Goal: Check status

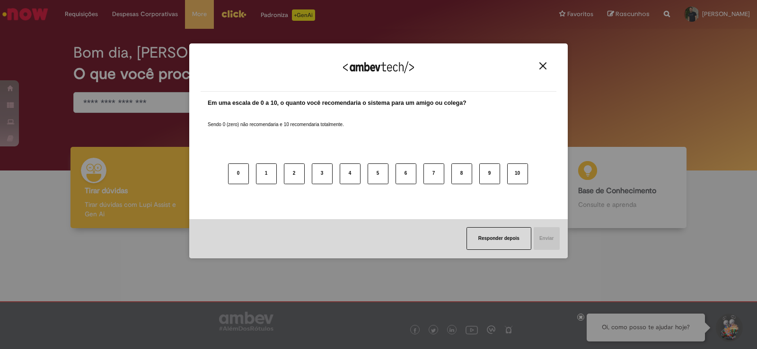
click at [543, 67] on img "Close" at bounding box center [542, 65] width 7 height 7
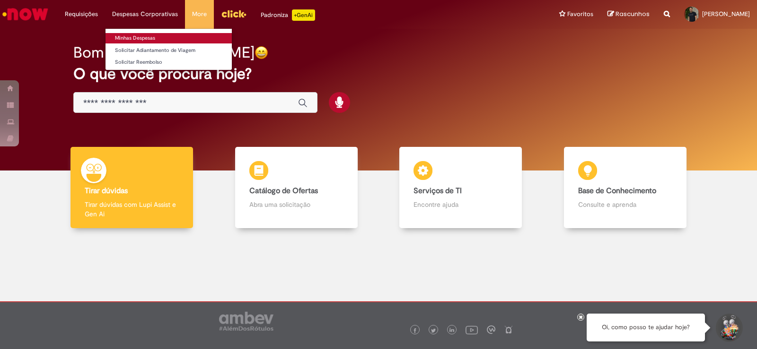
click at [143, 38] on link "Minhas Despesas" at bounding box center [168, 38] width 126 height 10
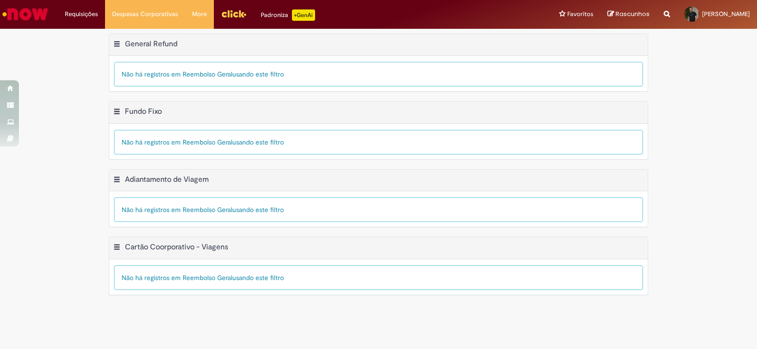
click at [268, 11] on div "Padroniza +GenAi" at bounding box center [288, 14] width 54 height 11
click at [94, 16] on li "Requisições Exibir Todas as Solicitações" at bounding box center [81, 14] width 47 height 28
click at [93, 36] on link "Exibir Todas as Solicitações" at bounding box center [110, 38] width 104 height 10
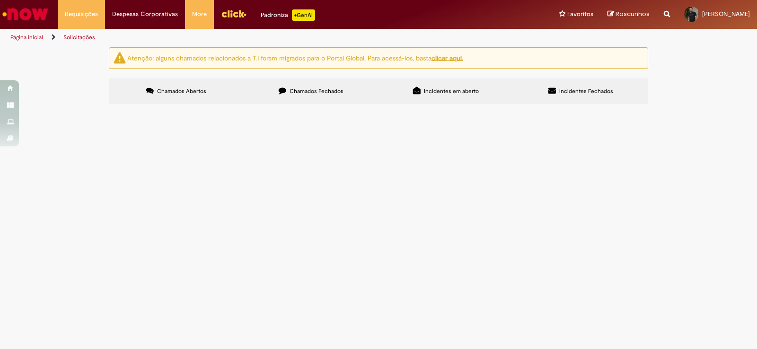
click at [320, 91] on span "Chamados Fechados" at bounding box center [316, 91] width 54 height 8
click at [0, 0] on span "Lançamento de Eventos na Folha de Pagamento" at bounding box center [0, 0] width 0 height 0
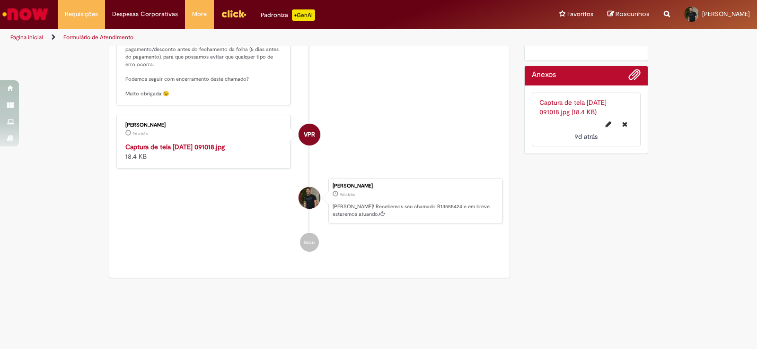
scroll to position [272, 0]
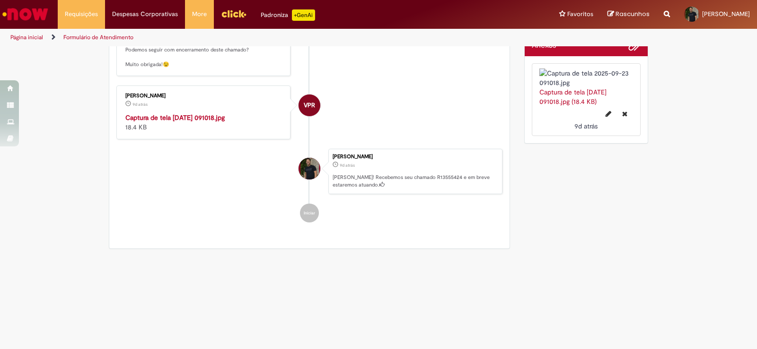
click at [193, 113] on div "Captura de tela 2025-09-23 091018.jpg 18.4 KB" at bounding box center [203, 122] width 157 height 19
click at [240, 113] on img "Histórico de tíquete" at bounding box center [203, 113] width 157 height 0
